Goal: Task Accomplishment & Management: Manage account settings

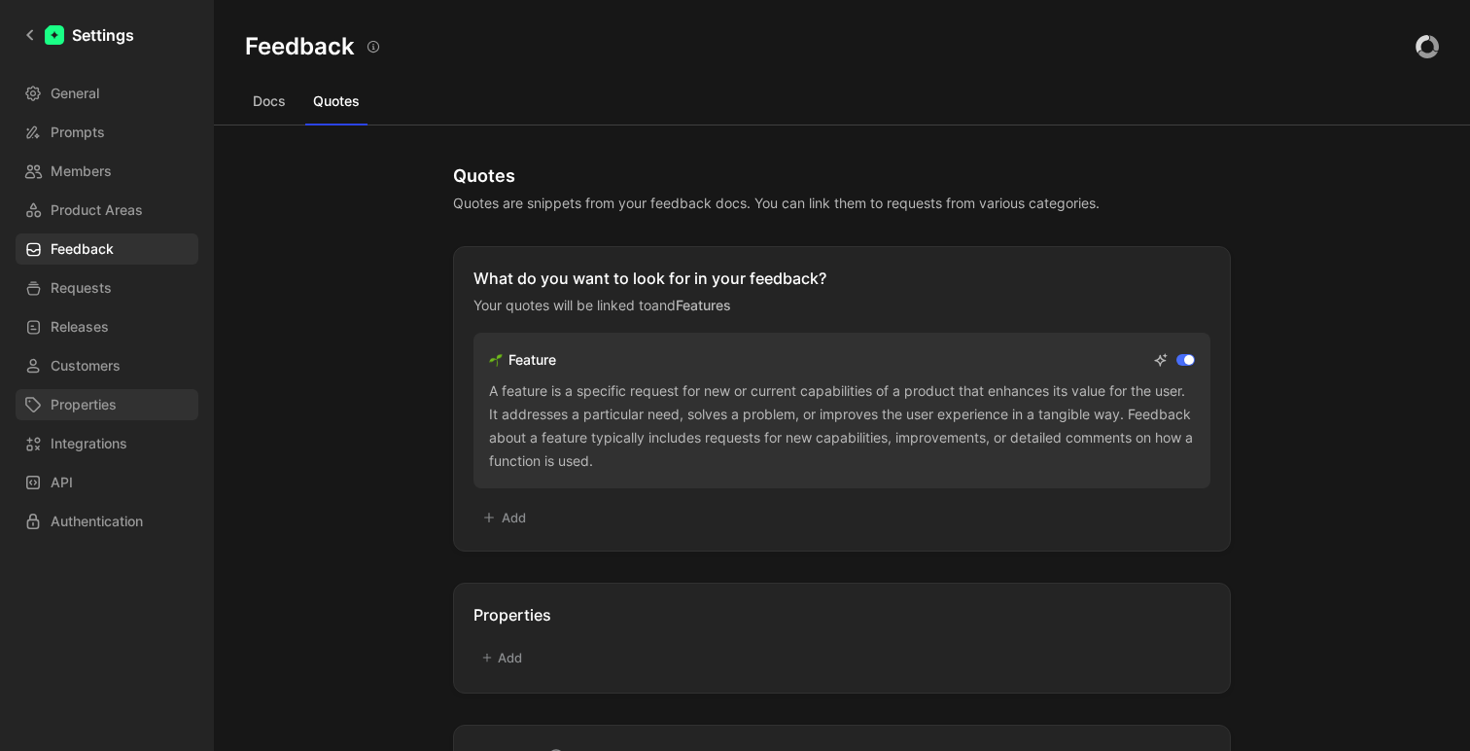
click at [86, 414] on span "Properties" at bounding box center [84, 404] width 66 height 23
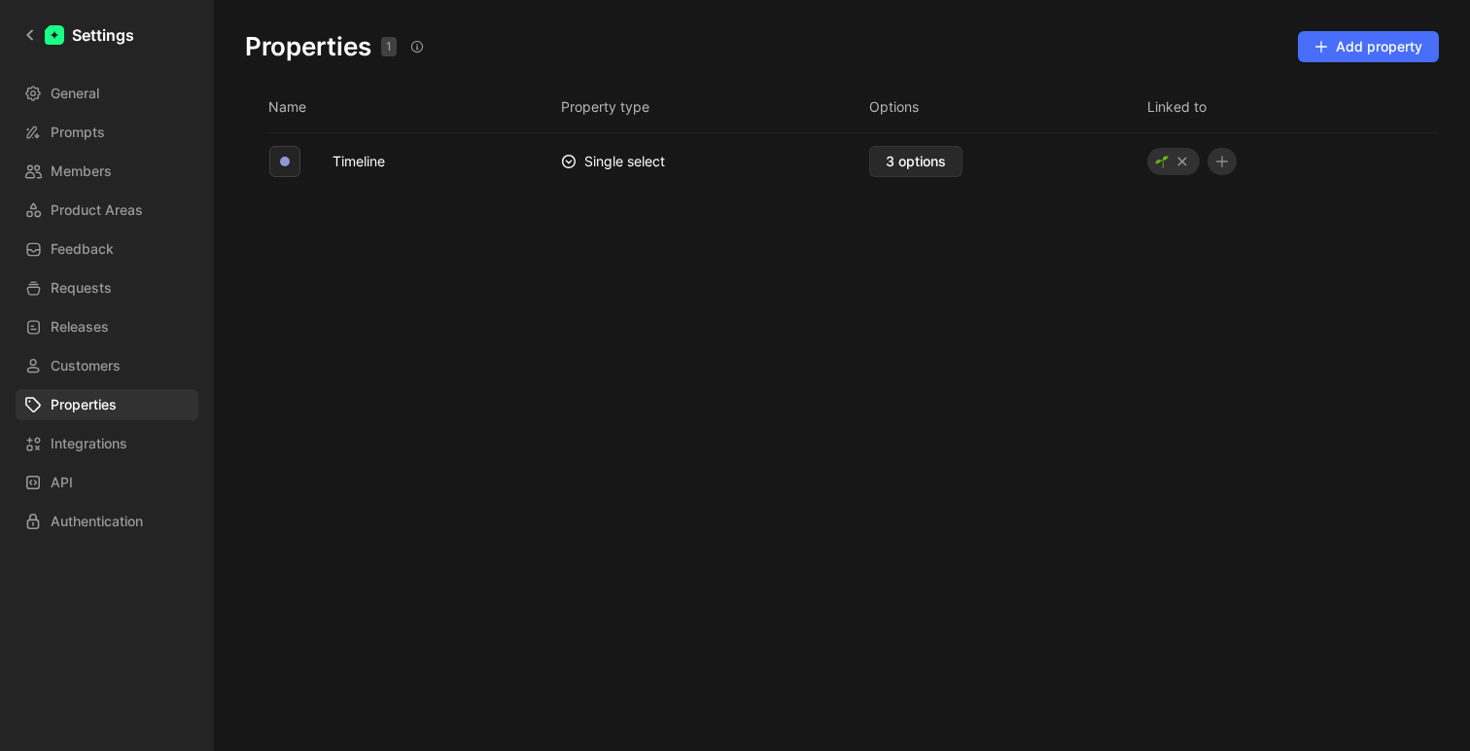
click at [476, 247] on div "Name Property type Options Linked to Timeline Single select 3 options" at bounding box center [841, 403] width 1225 height 634
click at [32, 39] on icon at bounding box center [29, 35] width 7 height 11
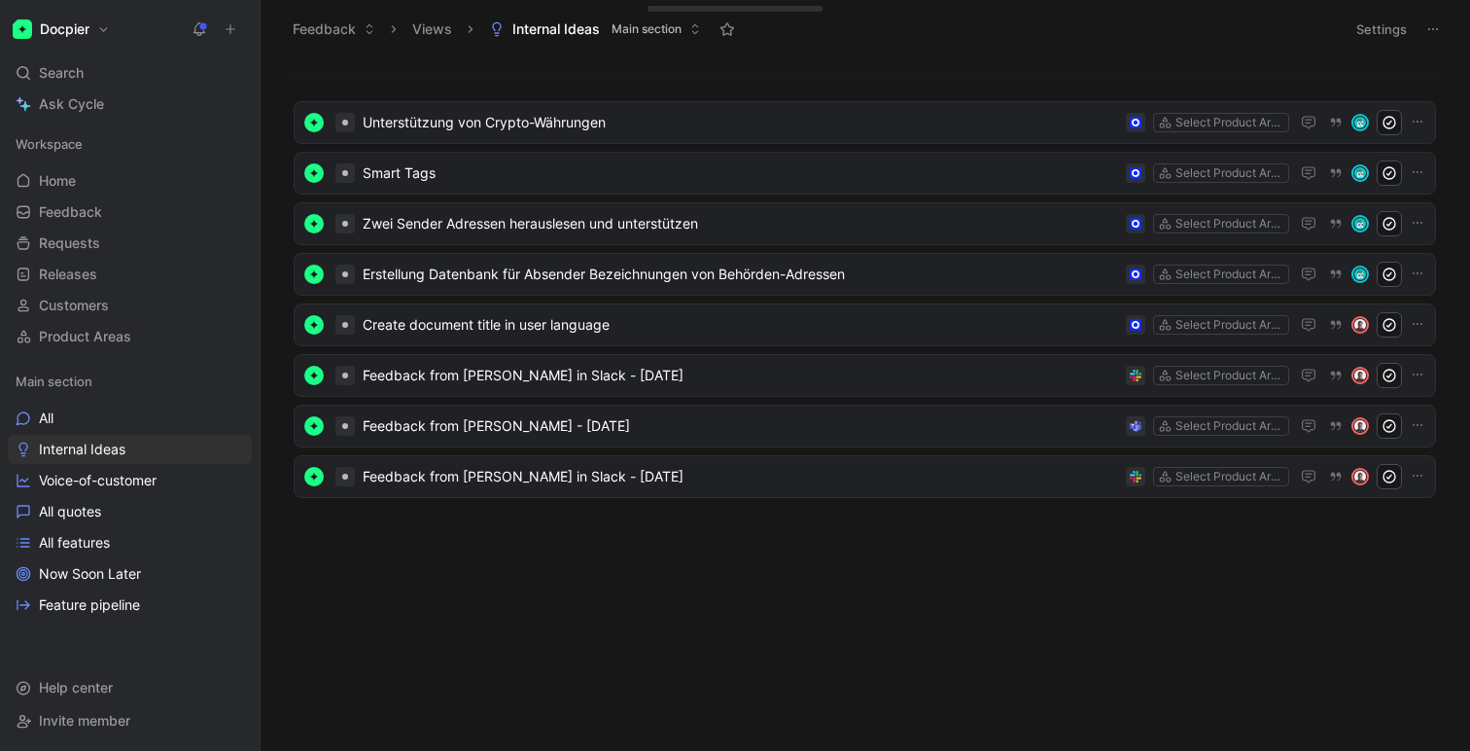
click at [66, 33] on h1 "Docpier" at bounding box center [65, 28] width 50 height 17
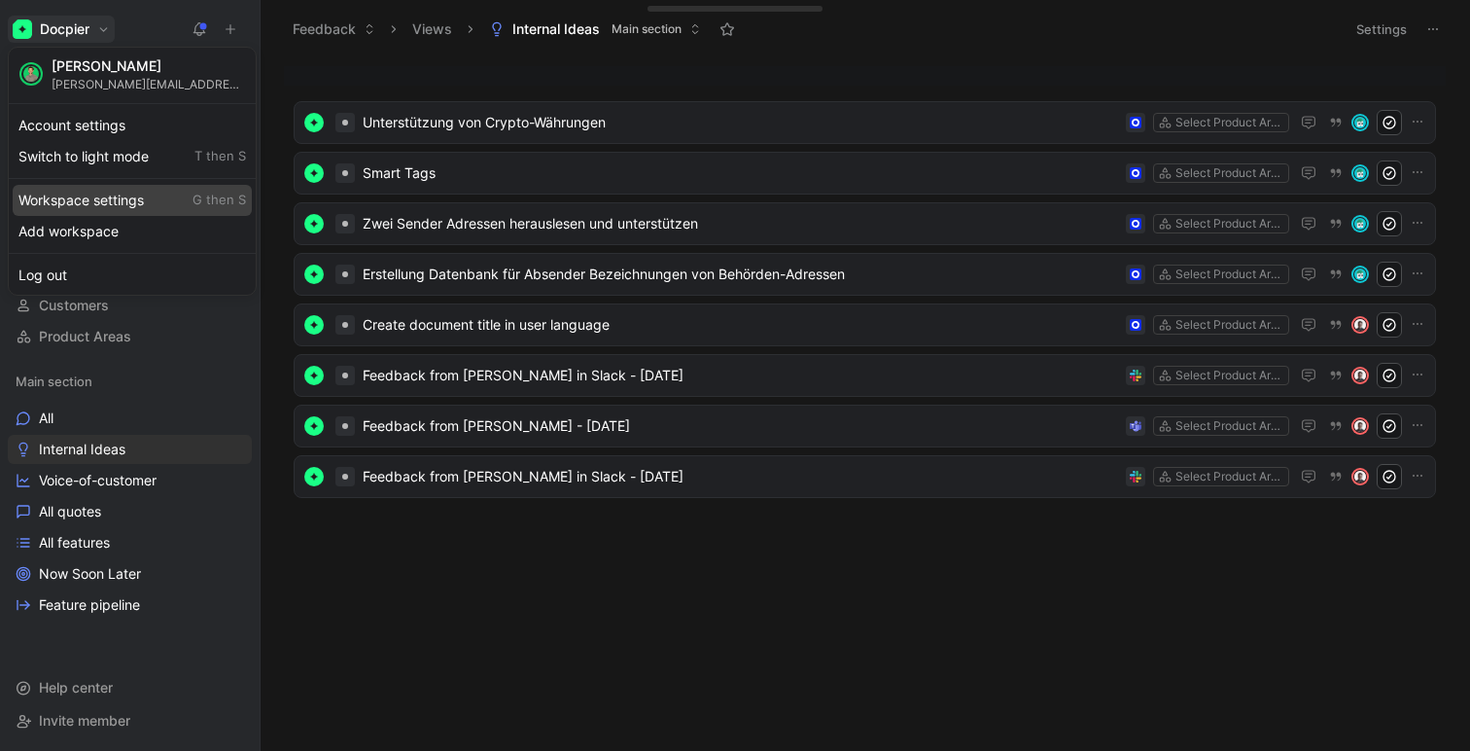
click at [84, 195] on div "Workspace settings G then S" at bounding box center [132, 200] width 239 height 31
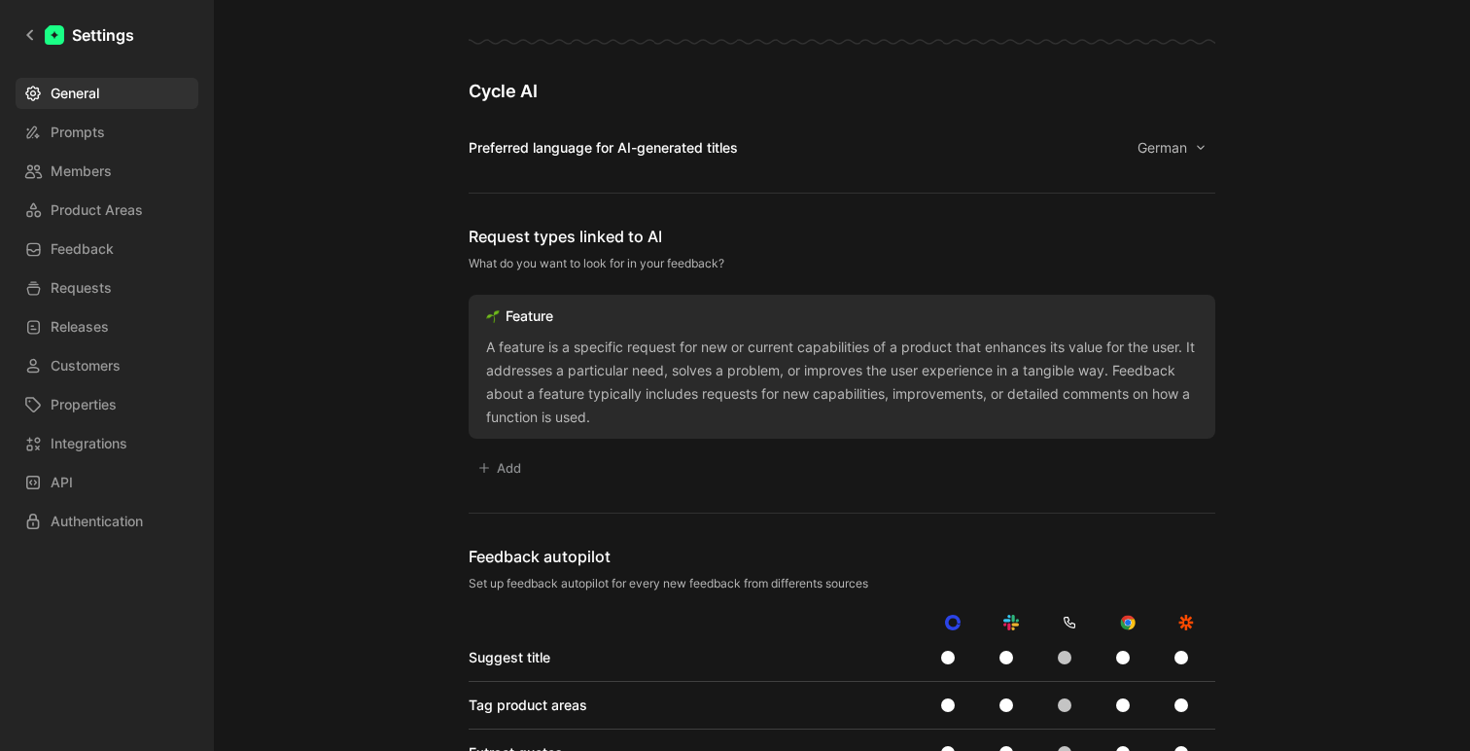
scroll to position [990, 0]
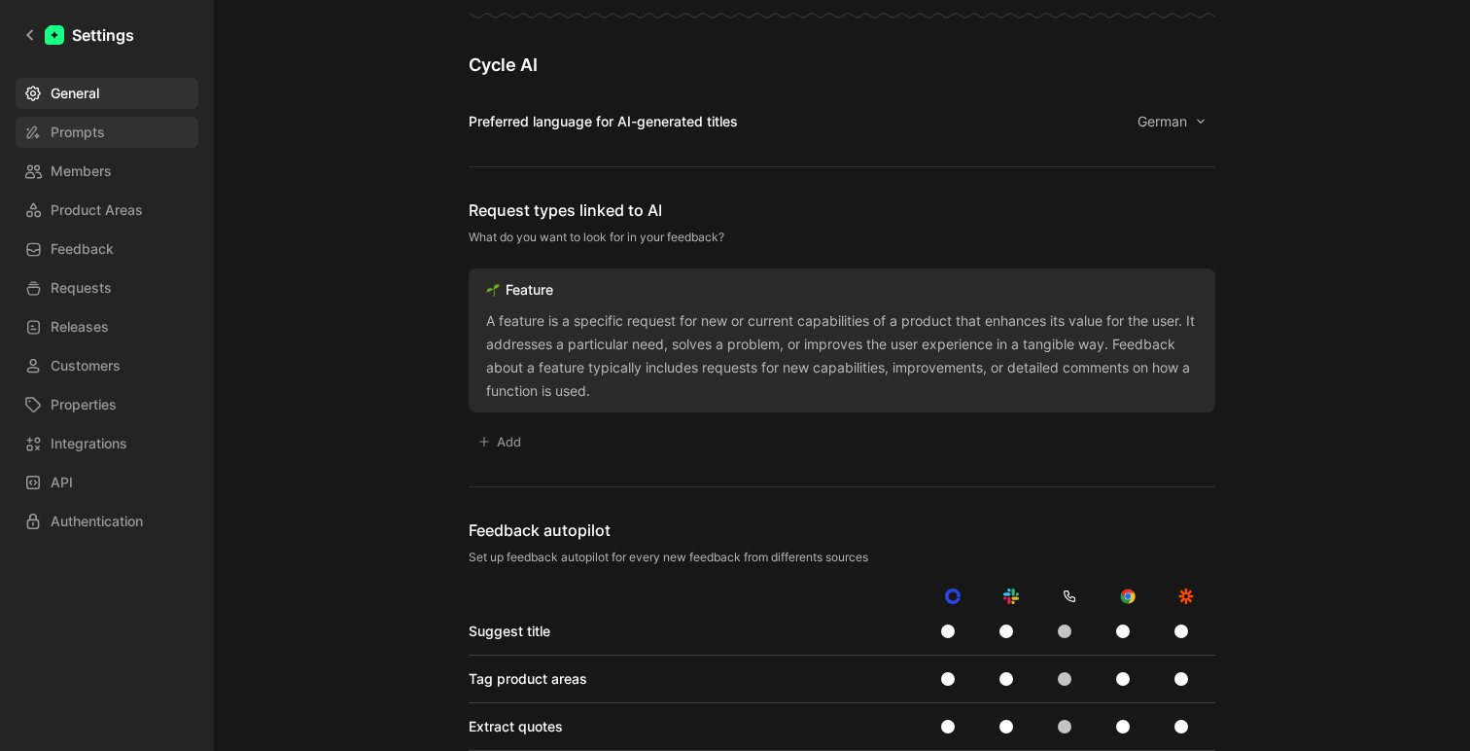
click at [87, 127] on span "Prompts" at bounding box center [78, 132] width 54 height 23
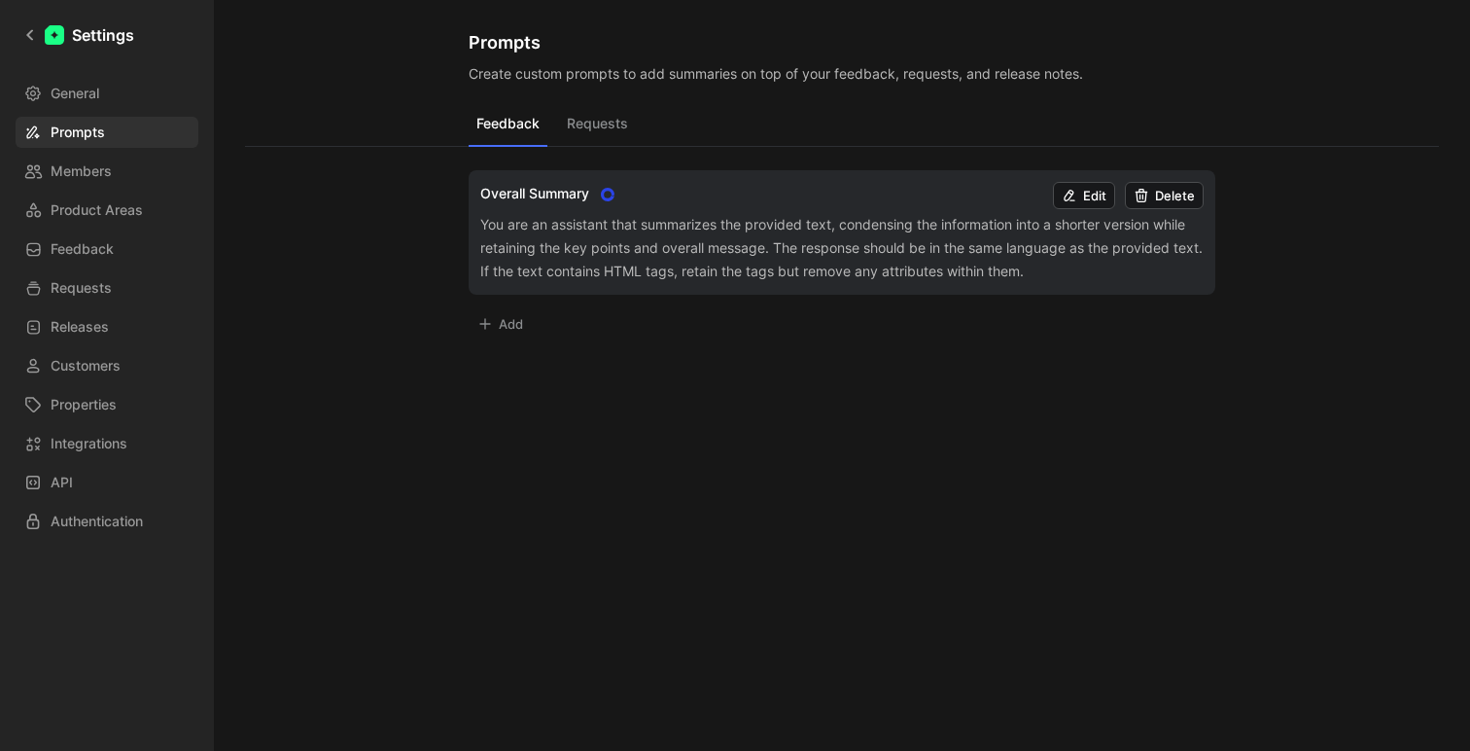
click at [486, 318] on icon "button" at bounding box center [485, 324] width 16 height 16
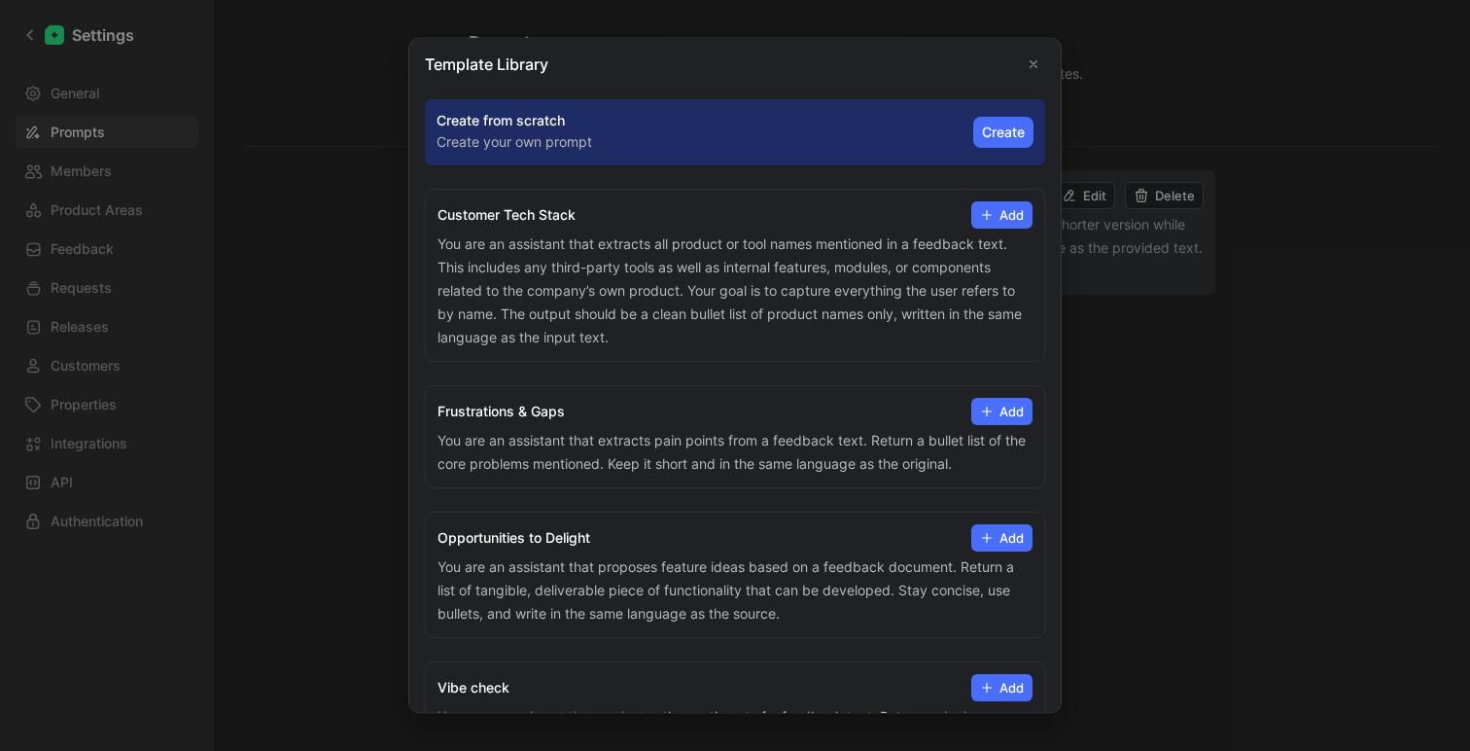
scroll to position [4, 0]
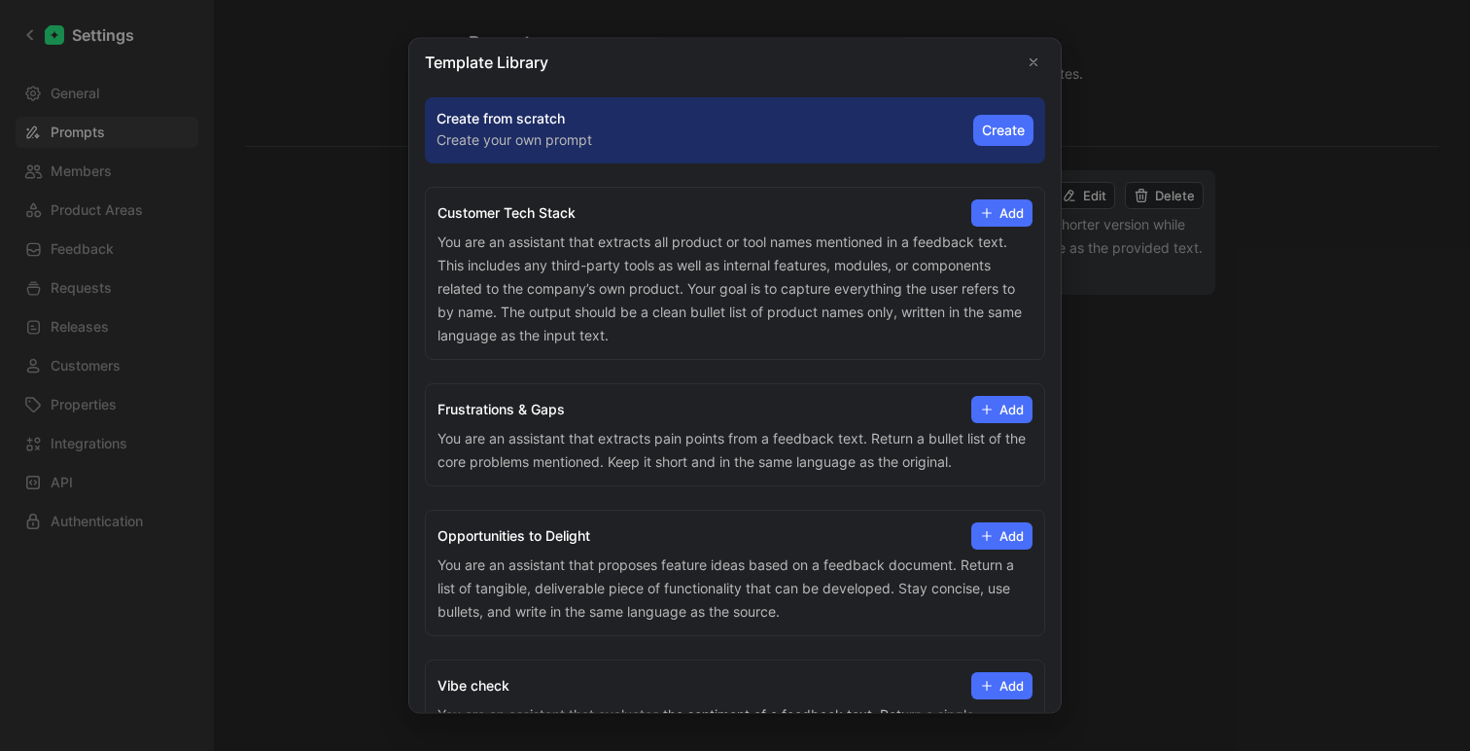
click at [999, 409] on button "Add" at bounding box center [1001, 409] width 61 height 27
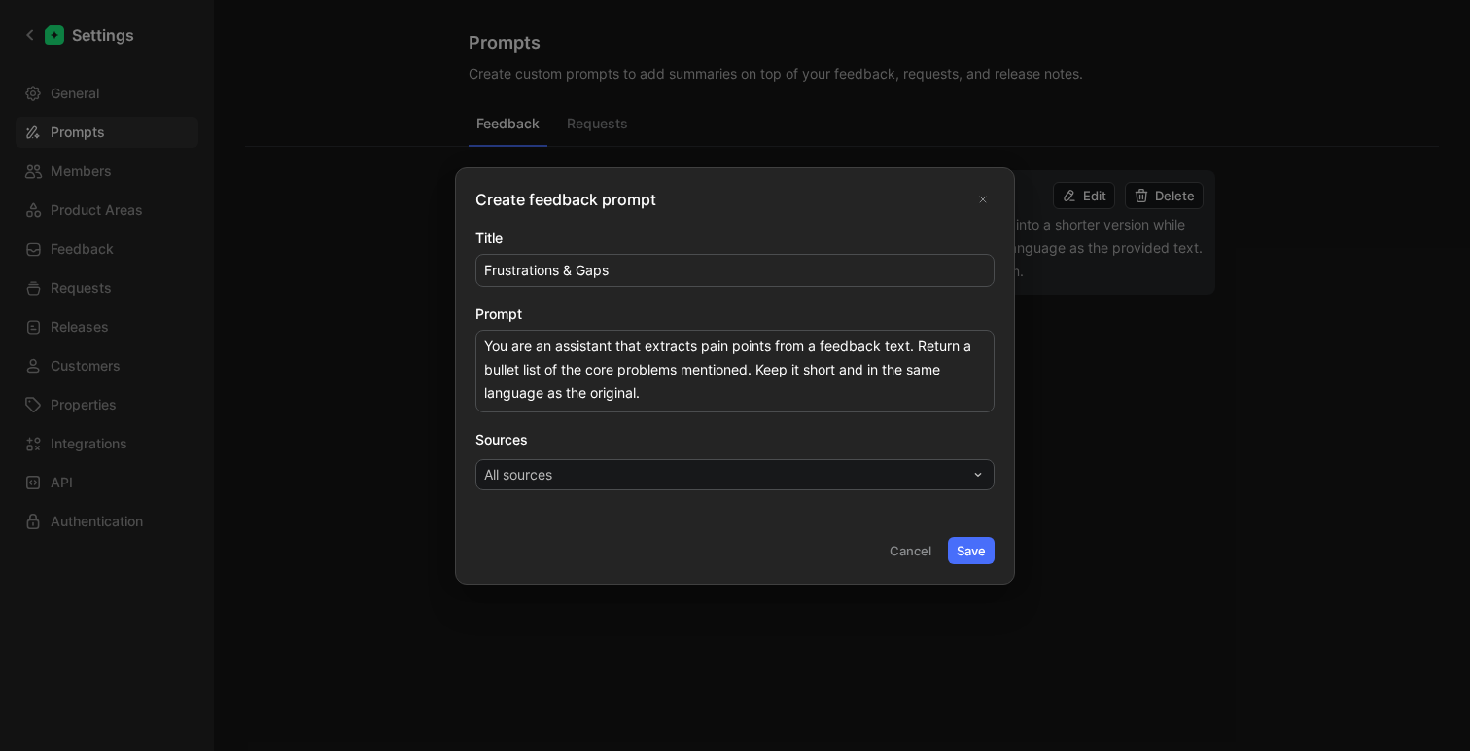
click at [890, 479] on button "All sources" at bounding box center [734, 474] width 519 height 31
click at [975, 551] on button "Save" at bounding box center [971, 550] width 47 height 27
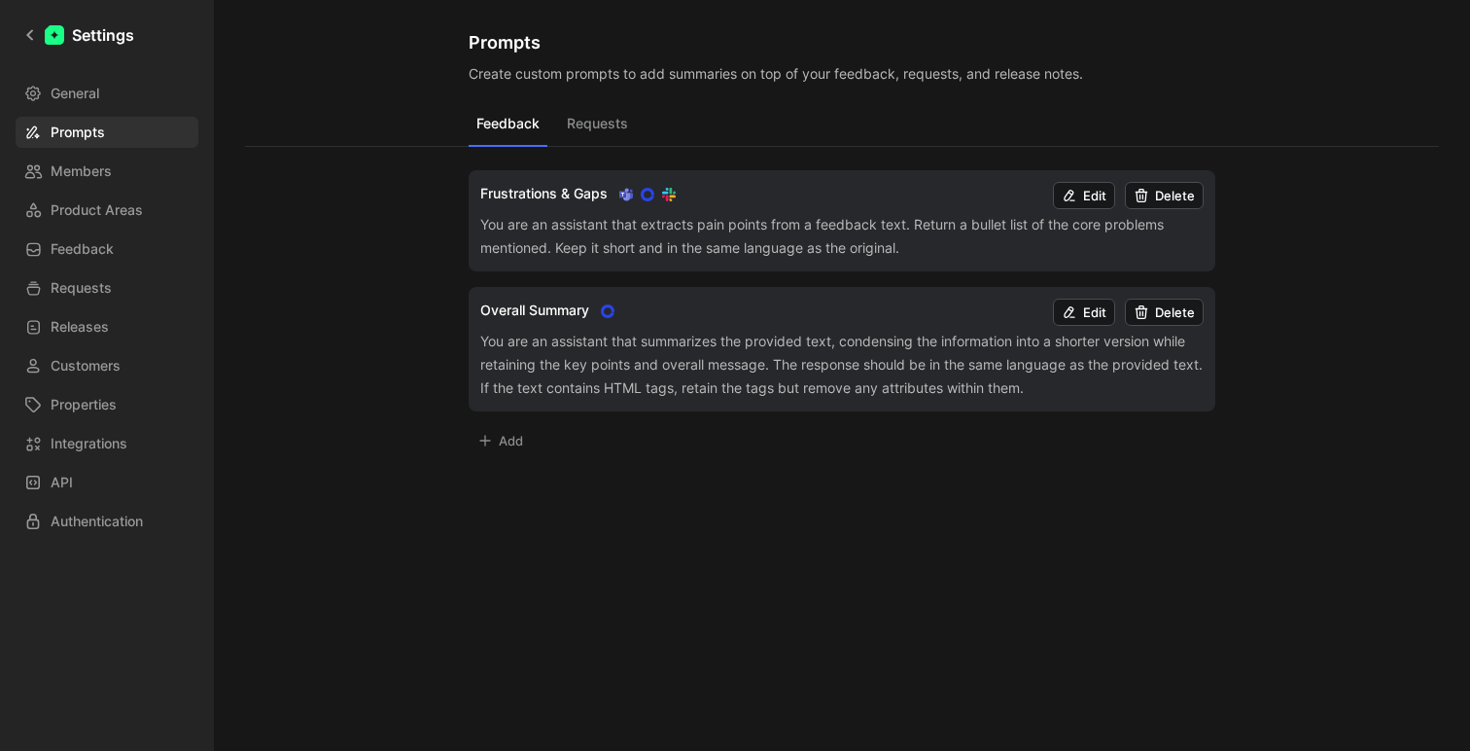
click at [502, 447] on button "Add" at bounding box center [500, 440] width 63 height 27
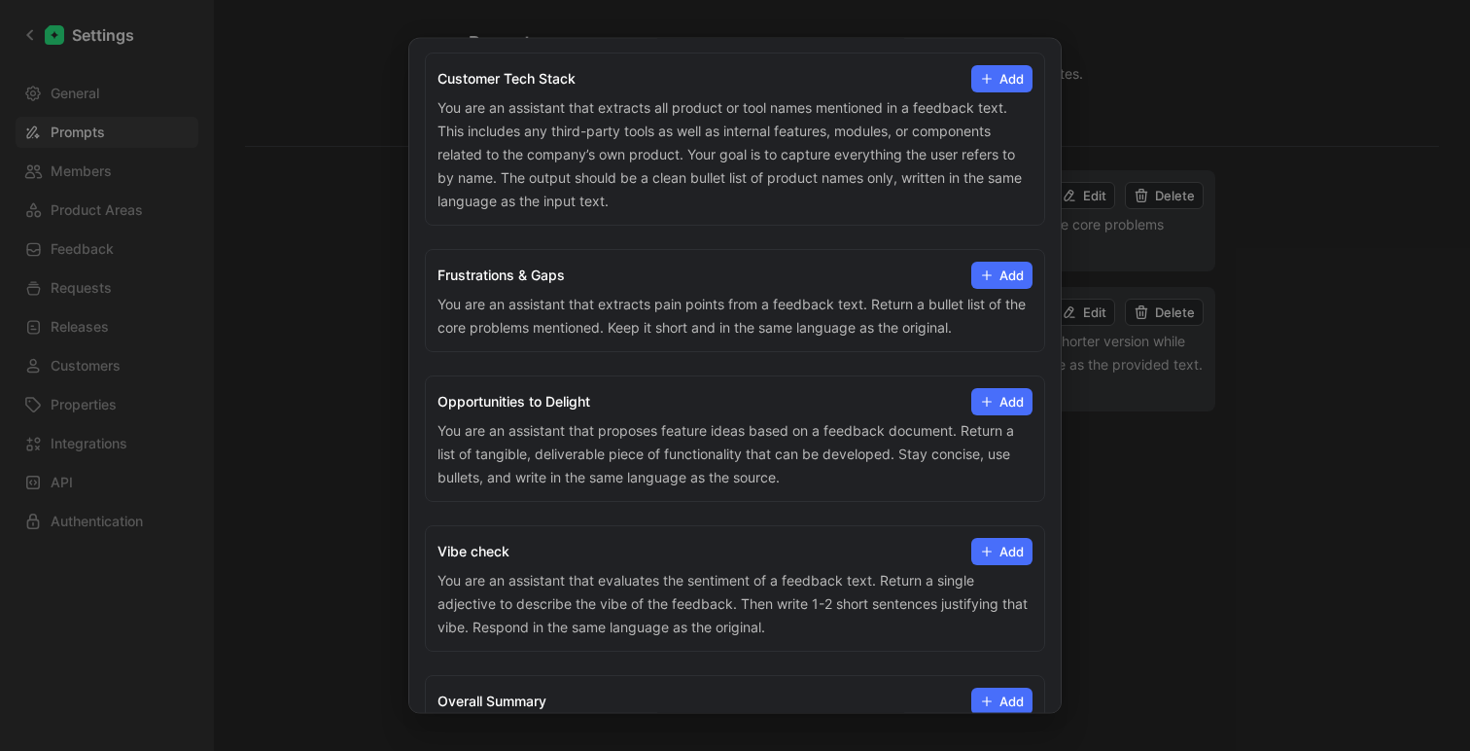
scroll to position [0, 0]
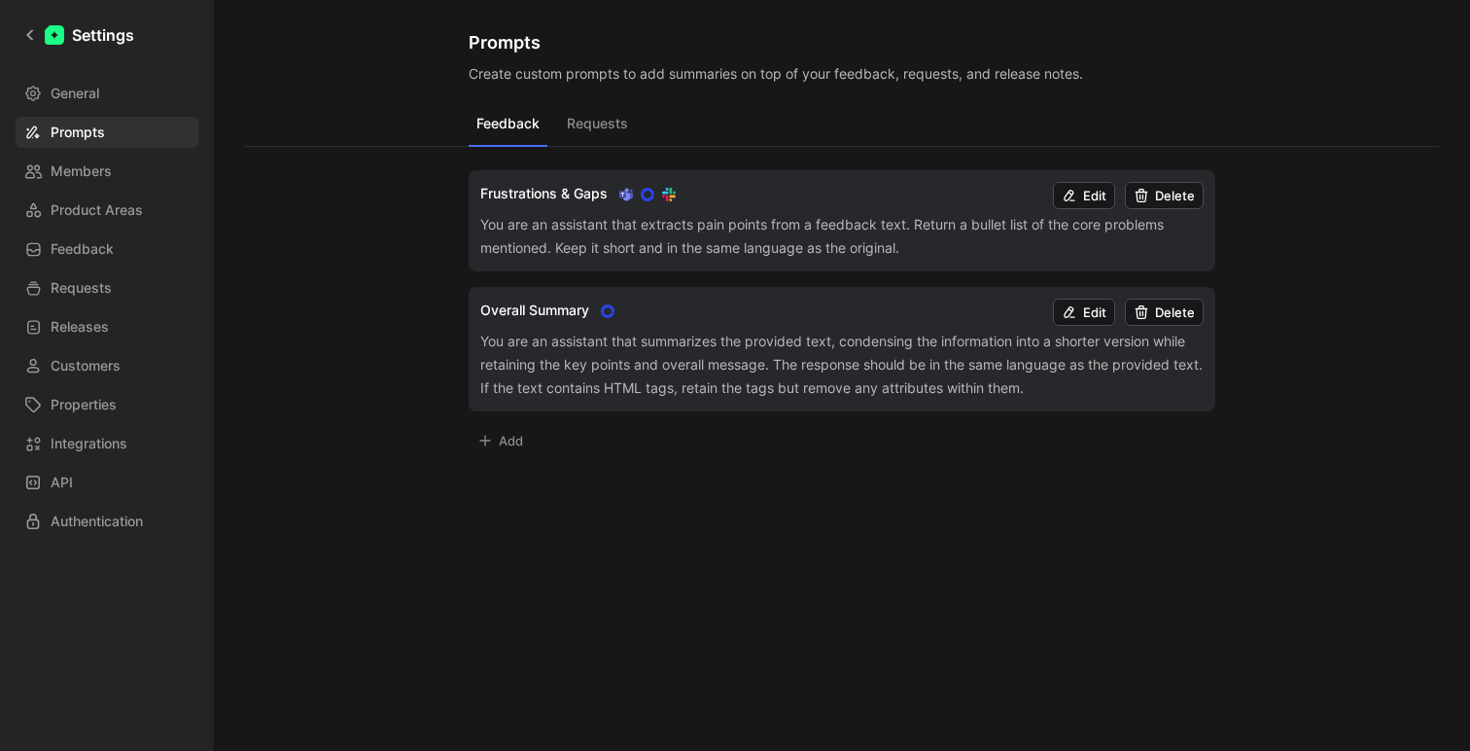
click at [316, 271] on div at bounding box center [735, 375] width 1470 height 751
click at [21, 33] on link "Settings" at bounding box center [79, 35] width 126 height 39
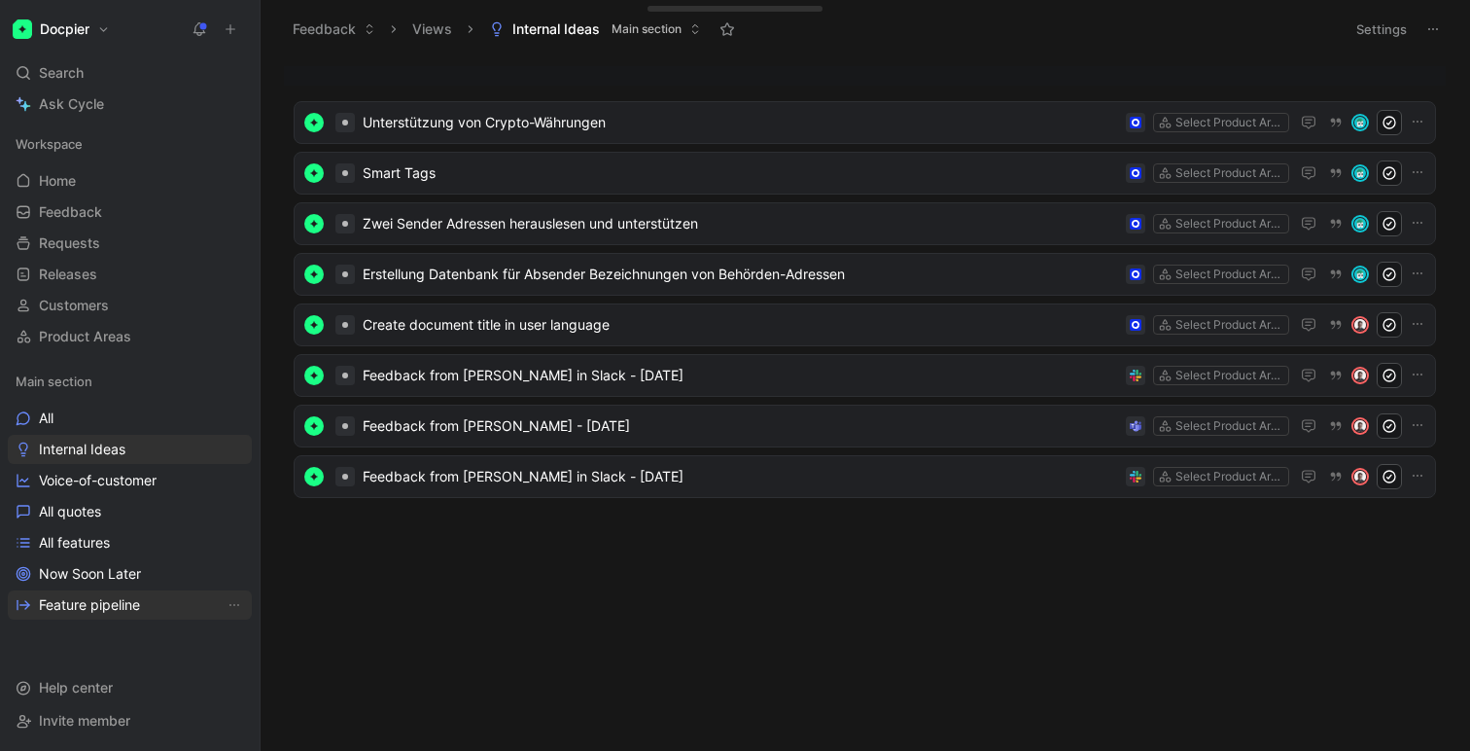
click at [102, 600] on span "Feature pipeline" at bounding box center [89, 604] width 101 height 19
